Goal: Task Accomplishment & Management: Use online tool/utility

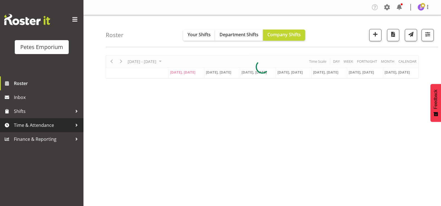
click at [43, 126] on span "Time & Attendance" at bounding box center [43, 125] width 58 height 8
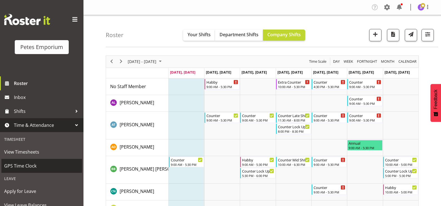
click at [30, 165] on span "GPS Time Clock" at bounding box center [41, 165] width 75 height 8
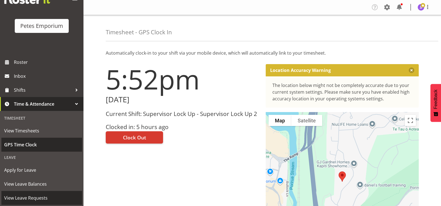
scroll to position [49, 0]
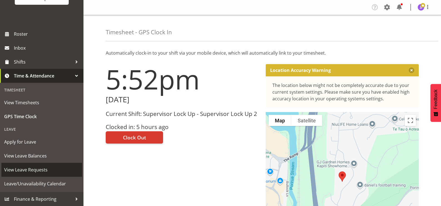
click at [47, 170] on span "View Leave Requests" at bounding box center [41, 169] width 75 height 8
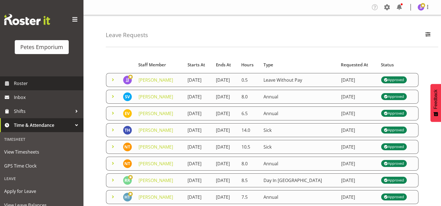
click at [29, 84] on span "Roster" at bounding box center [47, 83] width 67 height 8
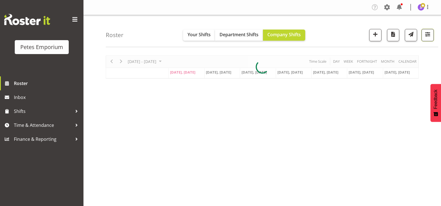
click at [426, 38] on button "button" at bounding box center [427, 35] width 12 height 12
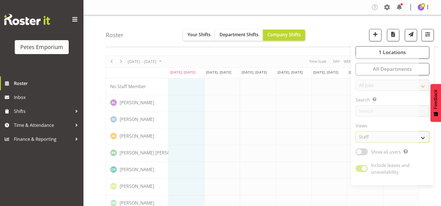
click at [422, 136] on select "Staff Role Shift - Horizontal Shift - Vertical Staff - Location" at bounding box center [392, 136] width 74 height 11
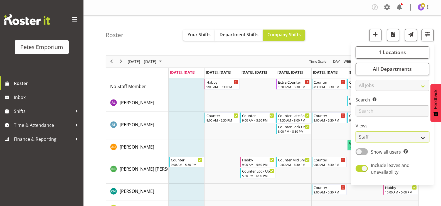
select select "shift"
click at [356, 131] on select "Staff Role Shift - Horizontal Shift - Vertical Staff - Location" at bounding box center [392, 136] width 74 height 11
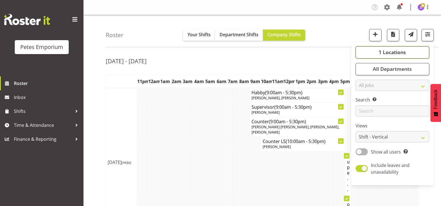
click at [374, 53] on button "1 Locations" at bounding box center [392, 52] width 74 height 12
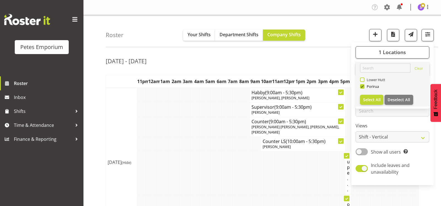
click at [362, 78] on span at bounding box center [362, 79] width 4 height 4
click at [362, 78] on input "Lower Hutt" at bounding box center [362, 80] width 4 height 4
checkbox input "true"
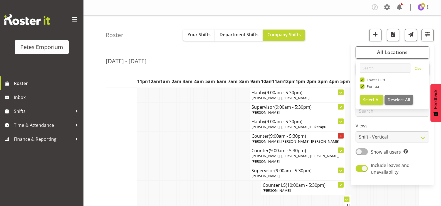
click at [141, 151] on td at bounding box center [141, 156] width 3 height 20
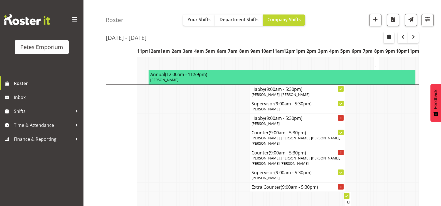
scroll to position [1224, 0]
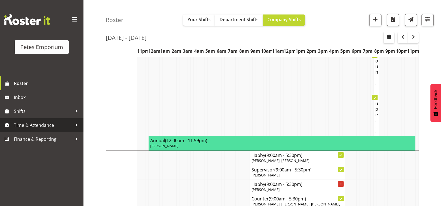
click at [50, 125] on span "Time & Attendance" at bounding box center [43, 125] width 58 height 8
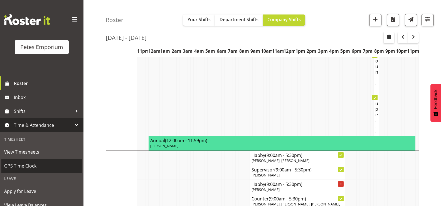
click at [33, 166] on span "GPS Time Clock" at bounding box center [41, 165] width 75 height 8
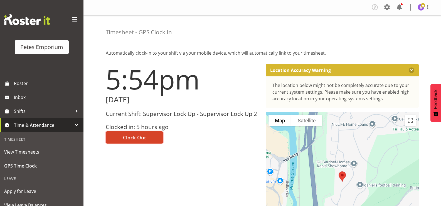
click at [133, 136] on span "Clock Out" at bounding box center [134, 136] width 23 height 7
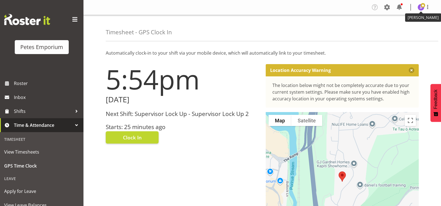
click at [418, 9] on img at bounding box center [420, 7] width 7 height 7
click at [393, 28] on link "Log Out" at bounding box center [403, 29] width 53 height 10
